Goal: Unclear

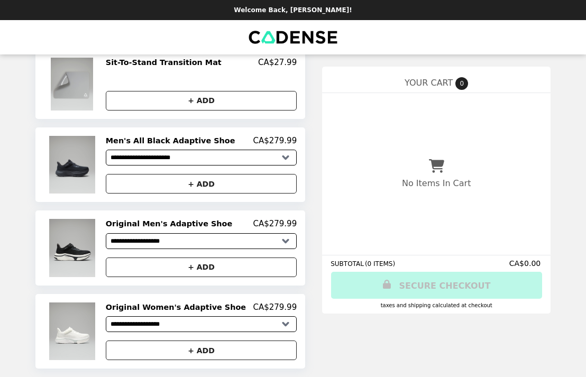
scroll to position [220, 0]
